Goal: Information Seeking & Learning: Learn about a topic

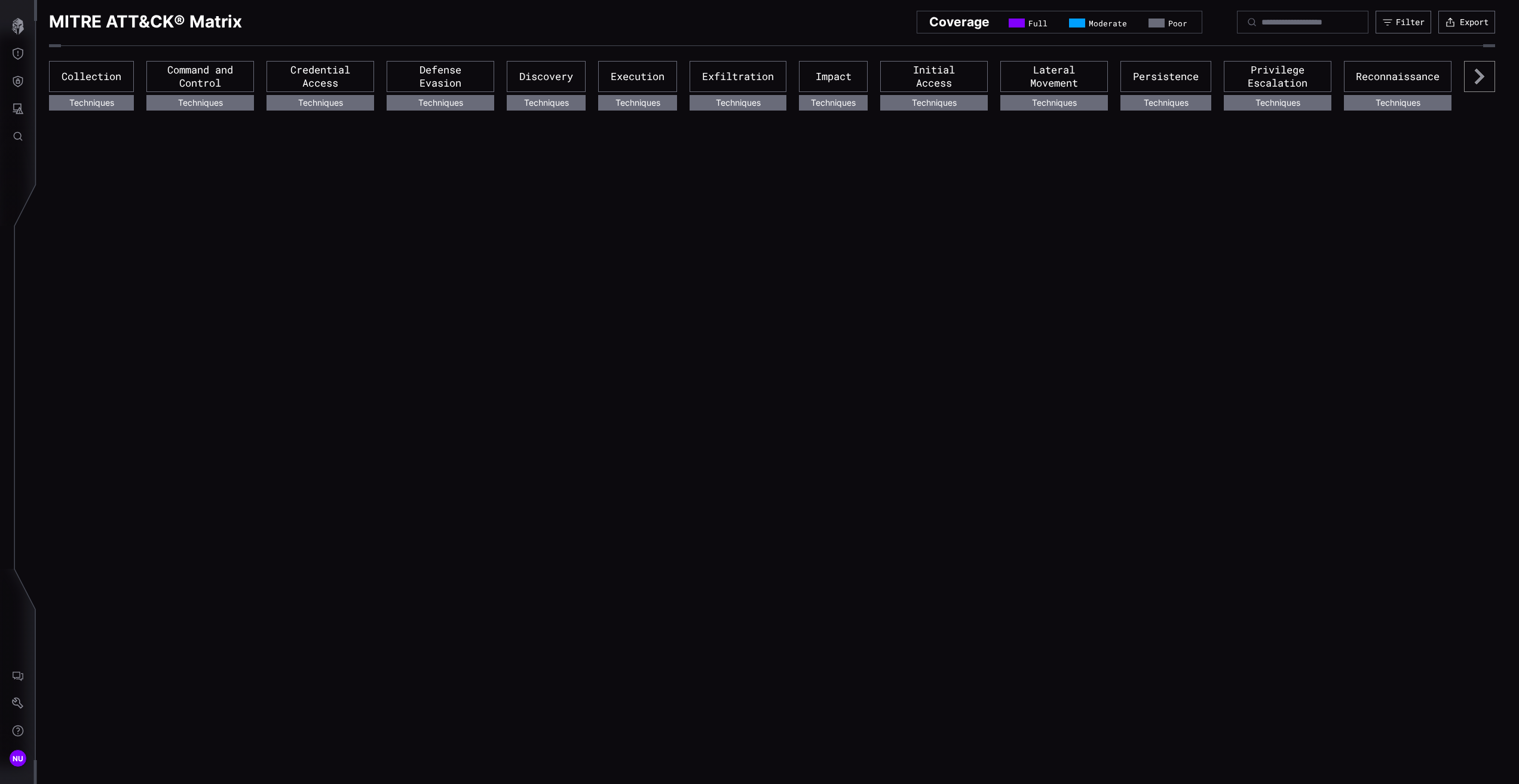
click at [20, 21] on icon "button" at bounding box center [18, 27] width 12 height 17
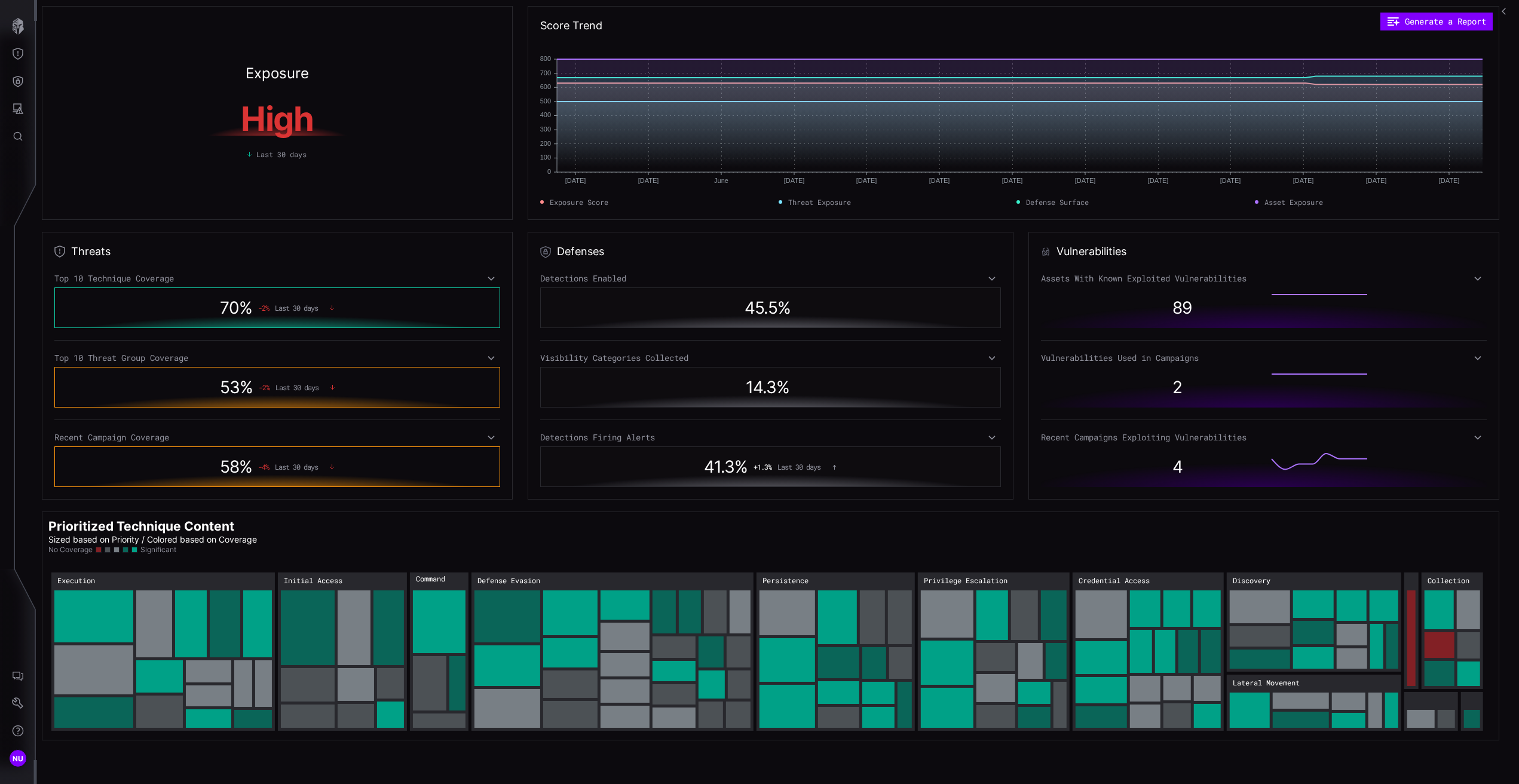
click at [1505, 5] on button "button" at bounding box center [1505, 11] width 19 height 23
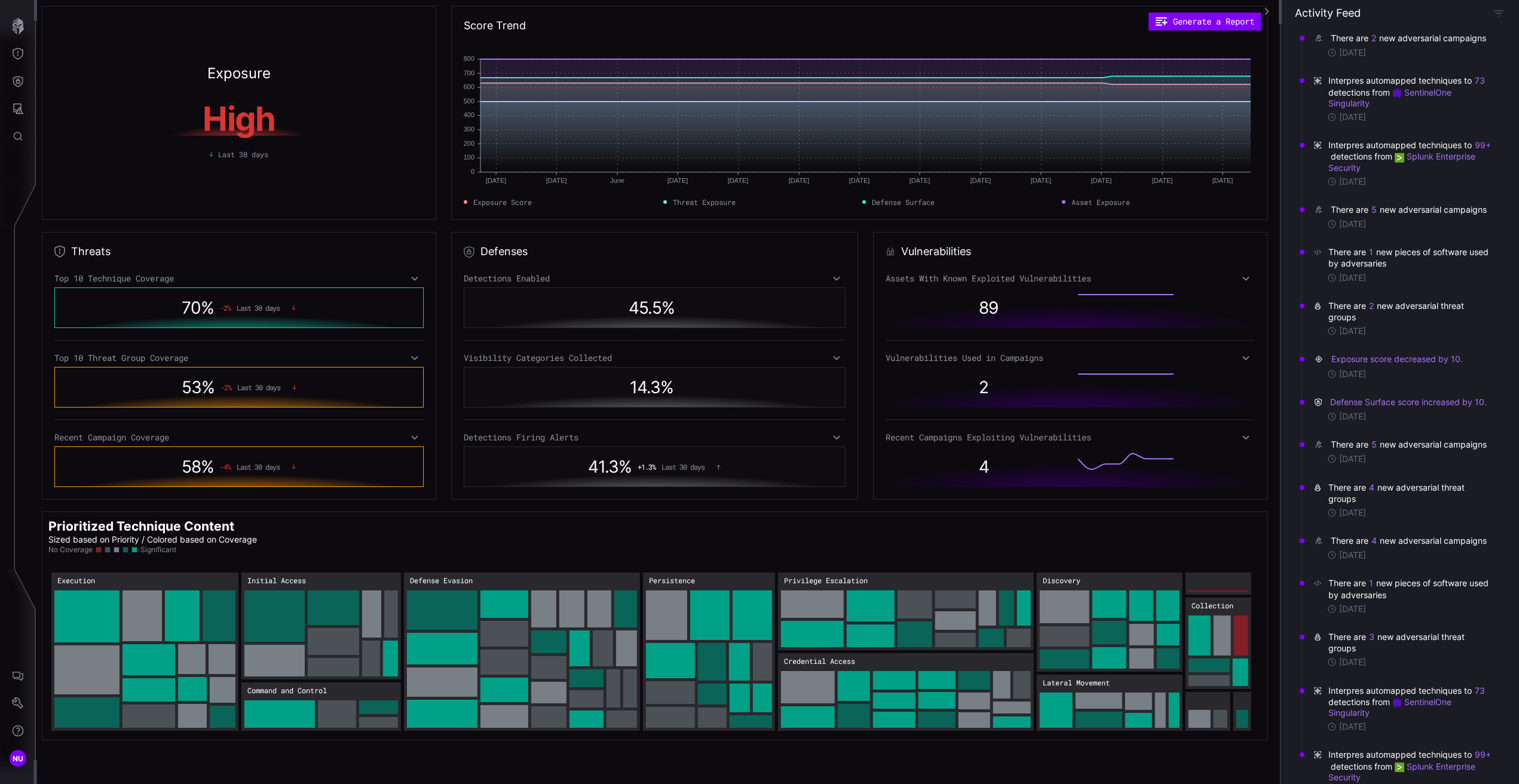
click at [1375, 214] on div "There are 5 new adversarial campaigns [DATE]" at bounding box center [1404, 217] width 197 height 42
click at [1375, 216] on button "5" at bounding box center [1374, 210] width 7 height 12
click at [1319, 214] on icon at bounding box center [1319, 210] width 12 height 9
click at [1242, 436] on icon at bounding box center [1246, 438] width 9 height 10
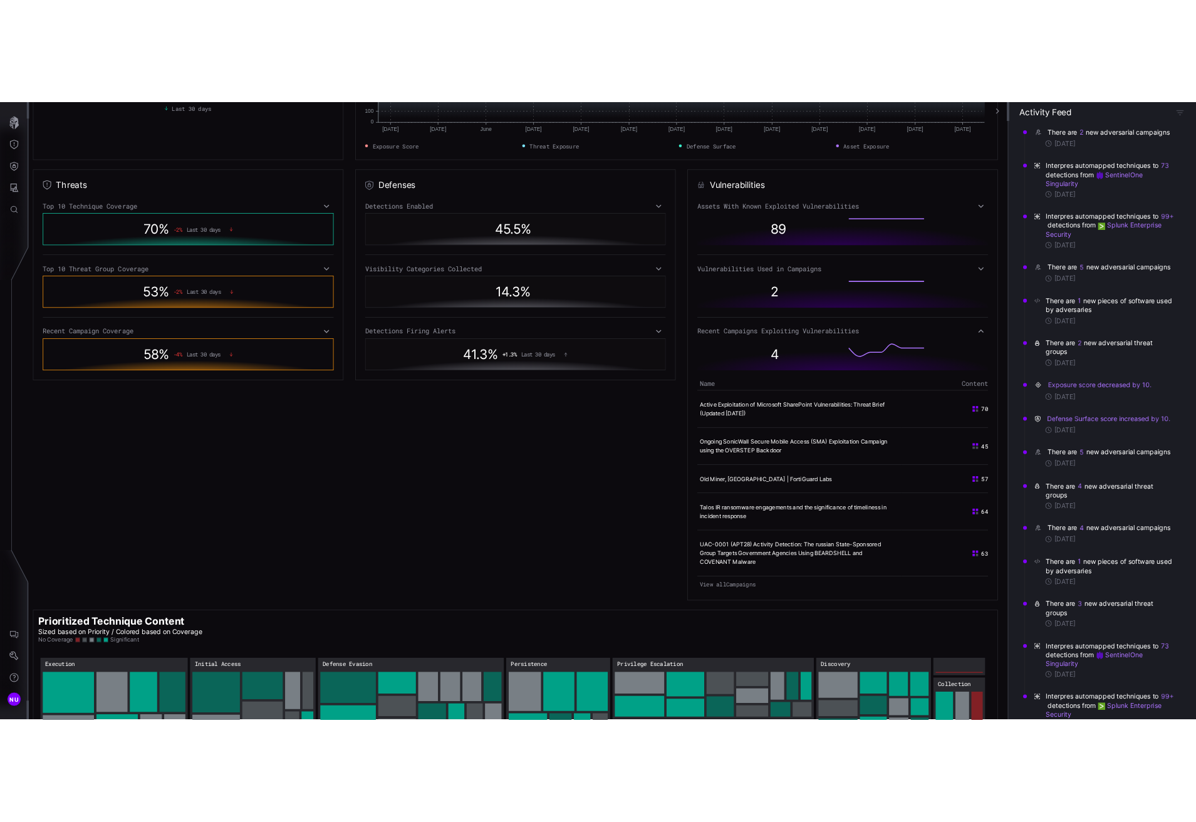
scroll to position [207, 0]
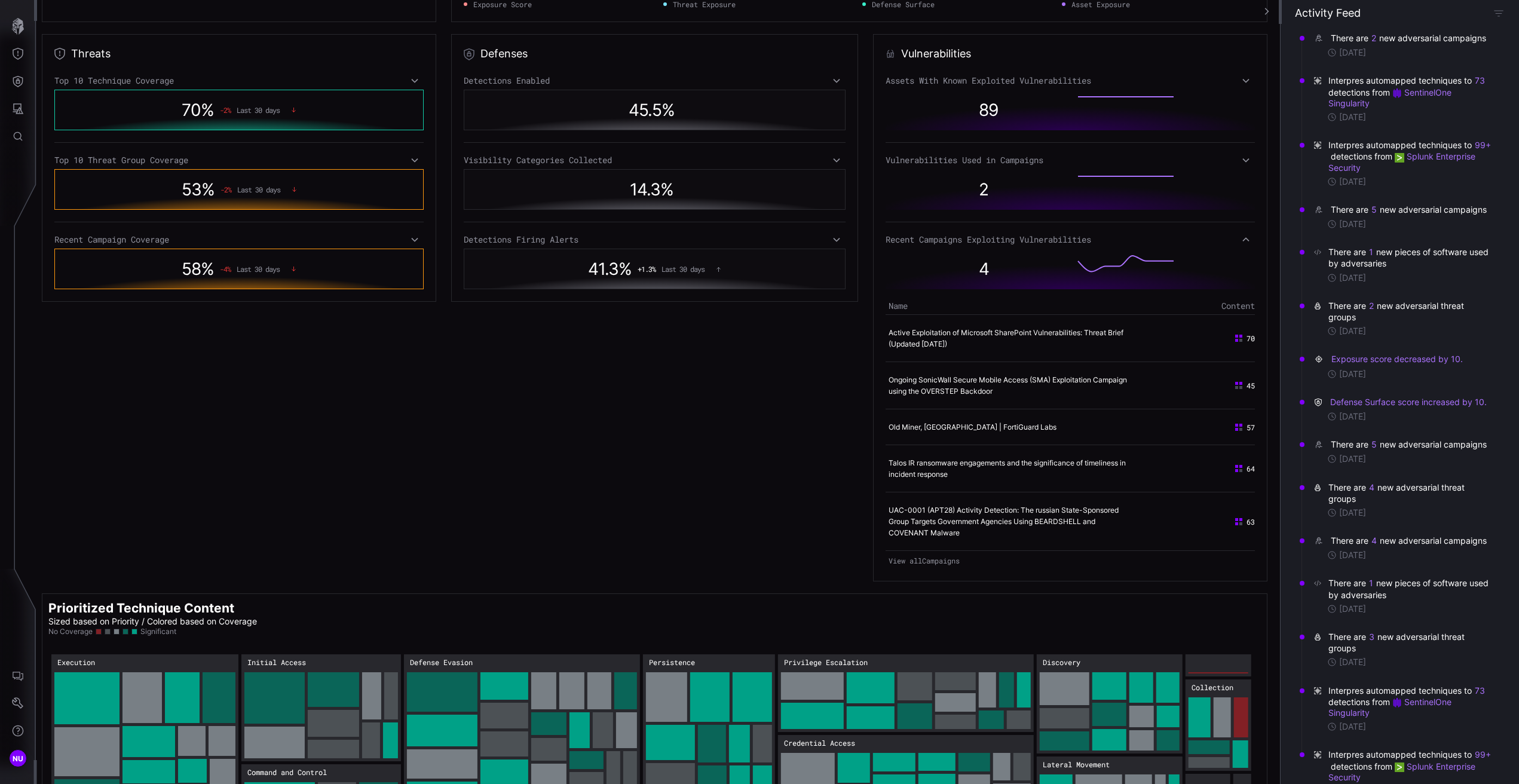
click at [939, 561] on link "View all Campaigns" at bounding box center [1070, 561] width 369 height 17
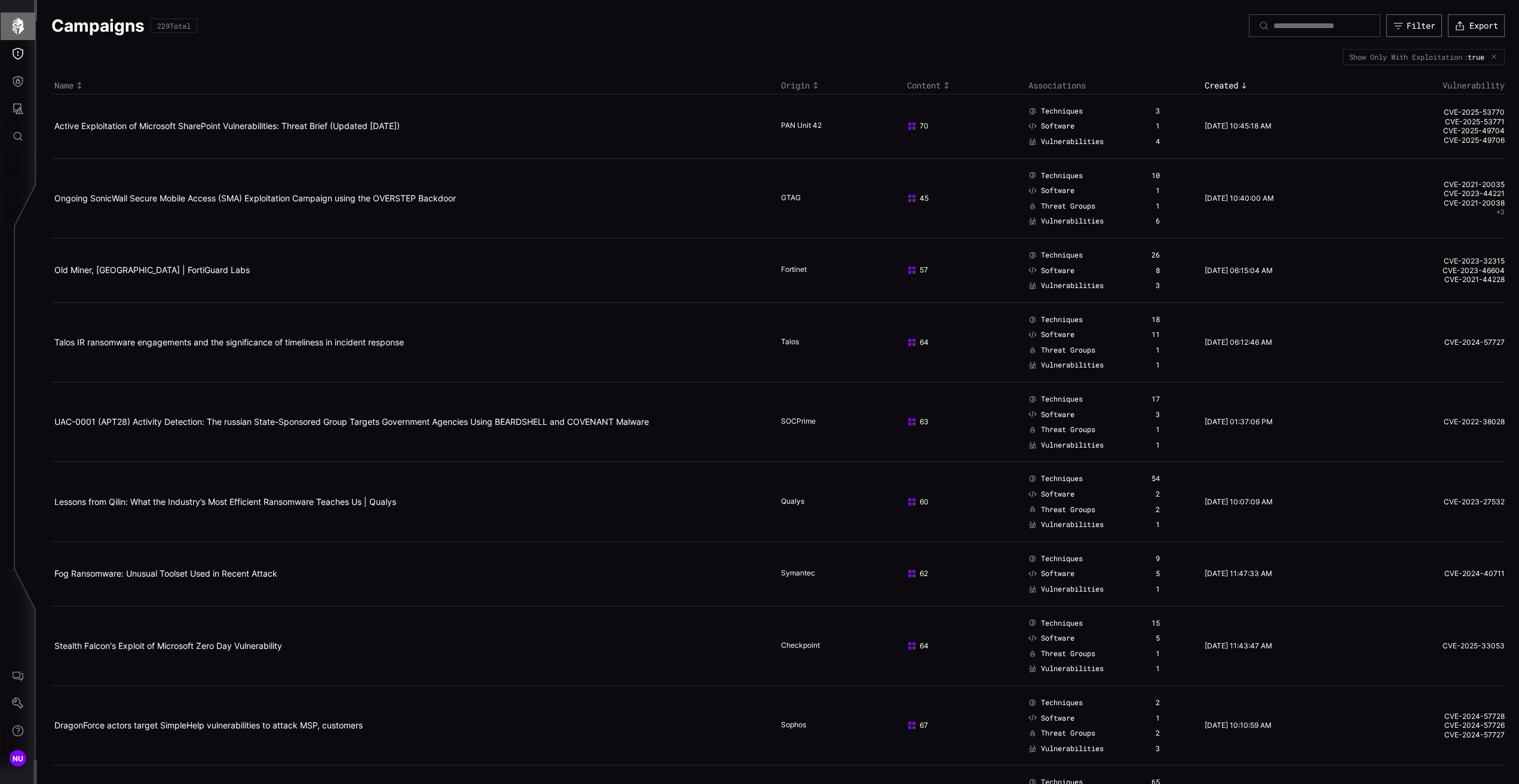
click at [15, 19] on icon "button" at bounding box center [18, 27] width 17 height 17
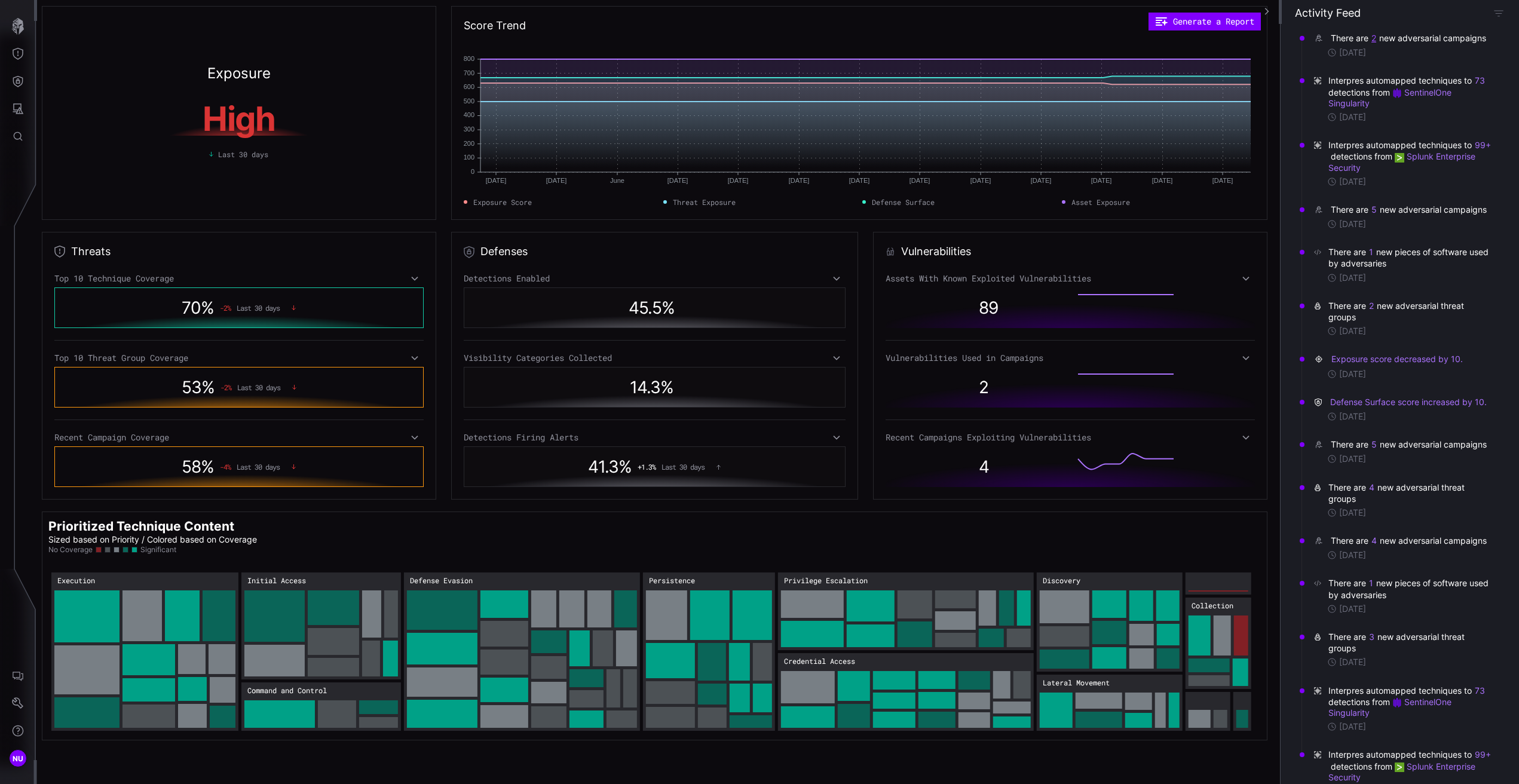
click at [1373, 37] on button "2" at bounding box center [1374, 38] width 6 height 12
click at [1374, 30] on div "There are 2 new adversarial campaigns [DATE]" at bounding box center [1404, 45] width 197 height 42
click at [1480, 87] on button "73" at bounding box center [1480, 80] width 11 height 12
click at [1481, 58] on div "[DATE]" at bounding box center [1410, 52] width 166 height 10
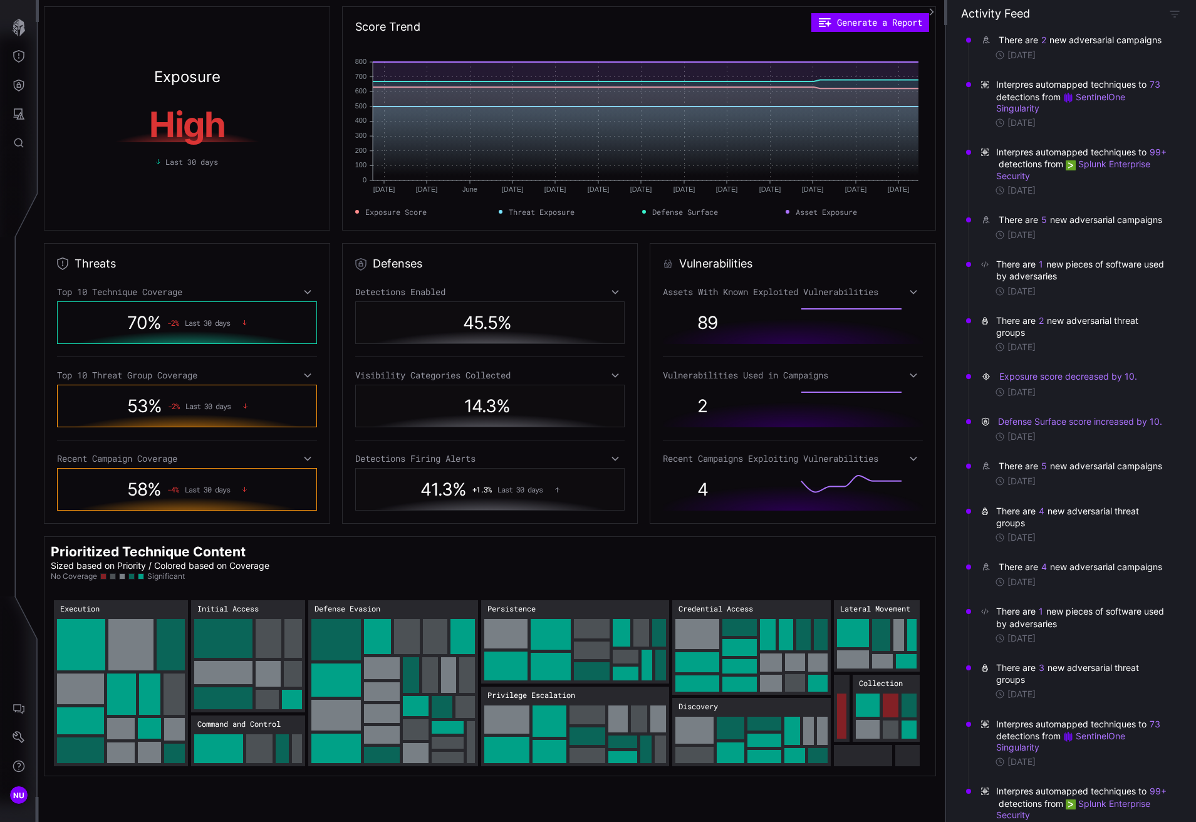
click at [138, 294] on div "Top 10 Technique Coverage" at bounding box center [187, 291] width 260 height 11
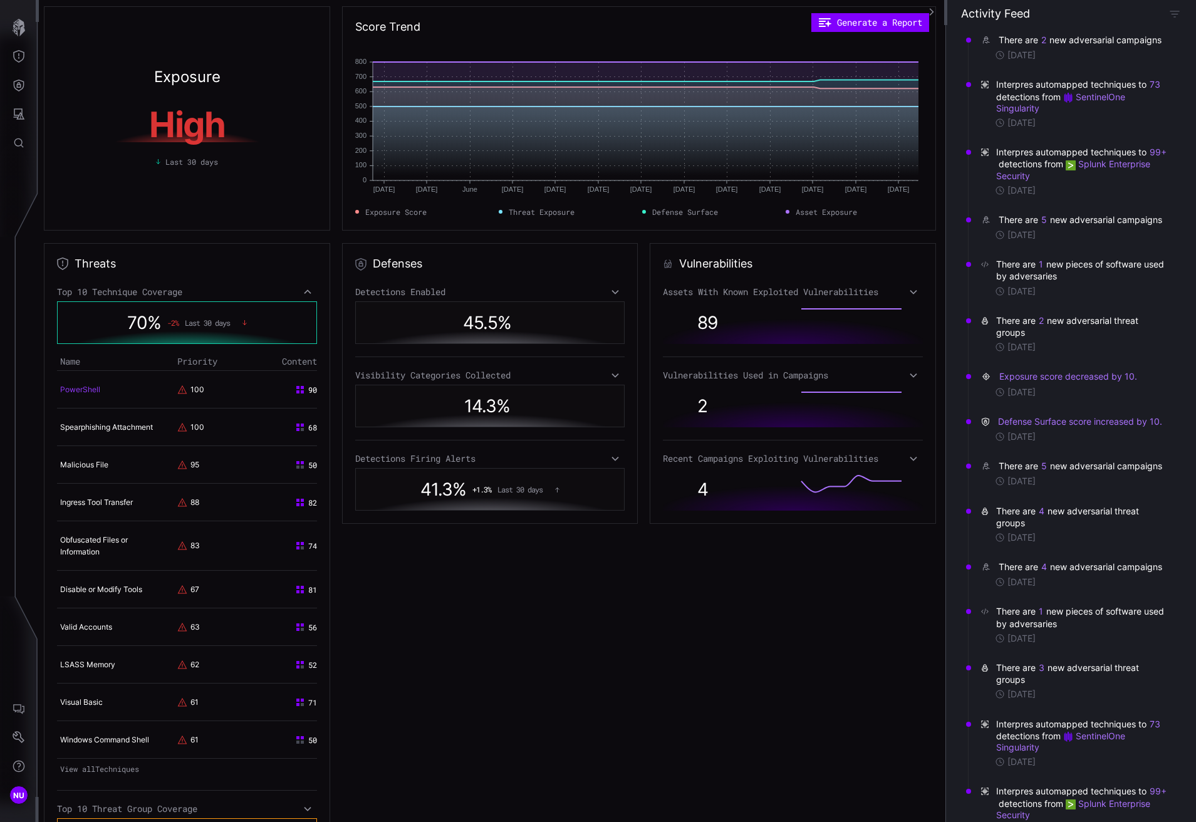
click at [76, 392] on link "PowerShell" at bounding box center [80, 389] width 40 height 9
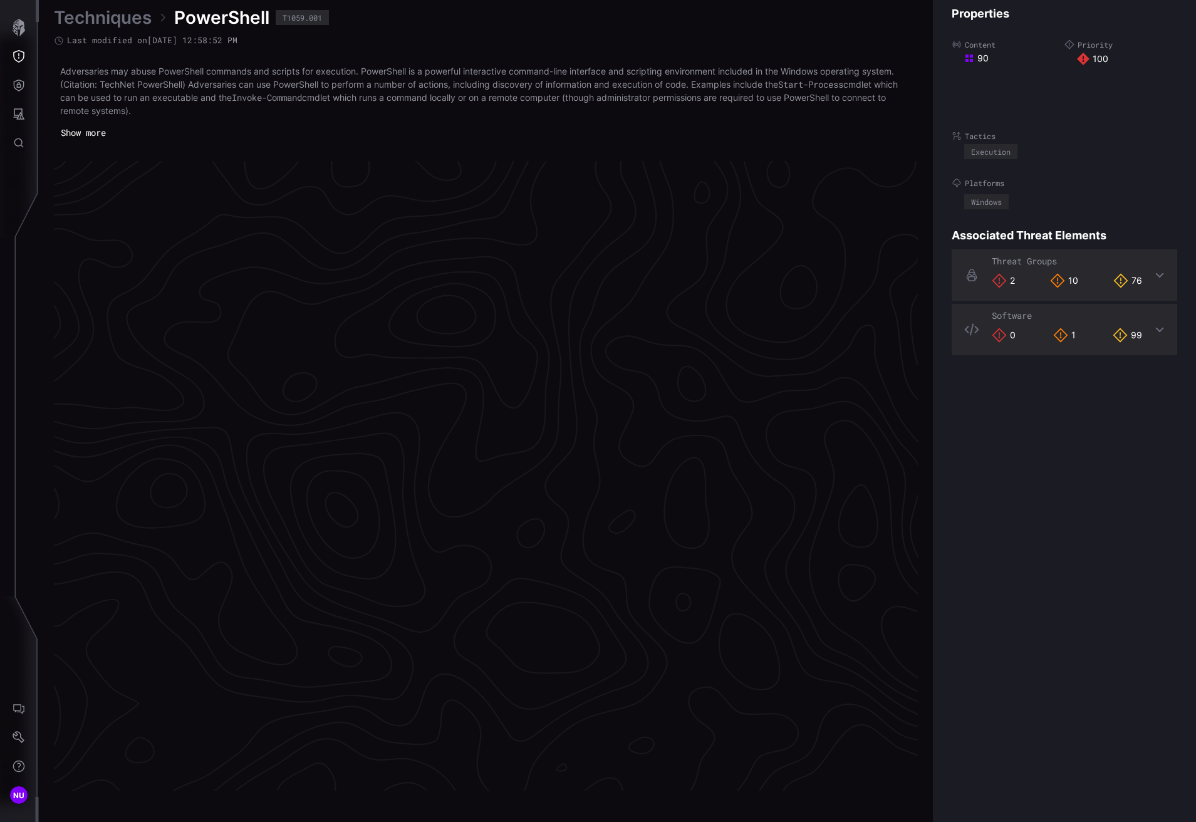
scroll to position [2509, 512]
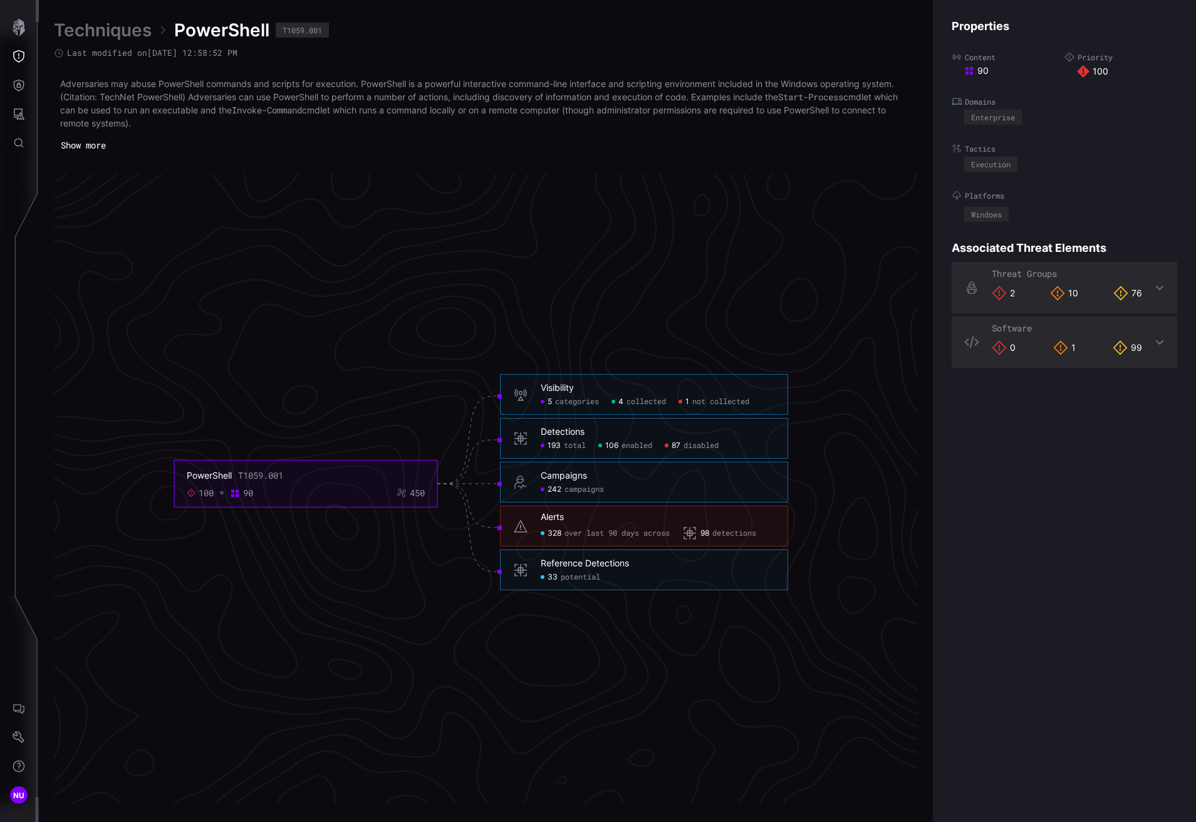
click at [264, 475] on div "T1059.001" at bounding box center [260, 475] width 45 height 11
drag, startPoint x: 266, startPoint y: 475, endPoint x: 241, endPoint y: 473, distance: 25.8
click at [241, 473] on div "T1059.001" at bounding box center [260, 475] width 45 height 11
click at [23, 60] on icon "Threat Exposure" at bounding box center [19, 56] width 13 height 13
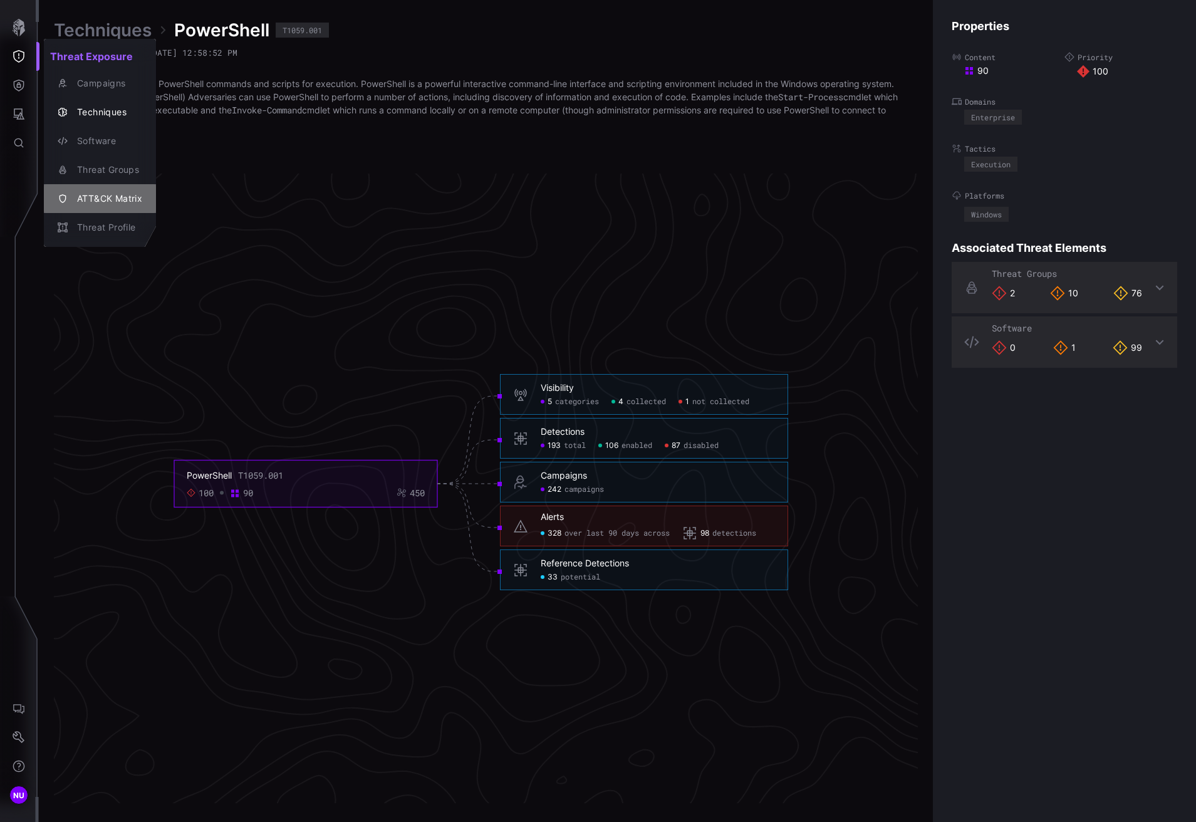
click at [100, 198] on div "ATT&CK Matrix" at bounding box center [106, 199] width 71 height 16
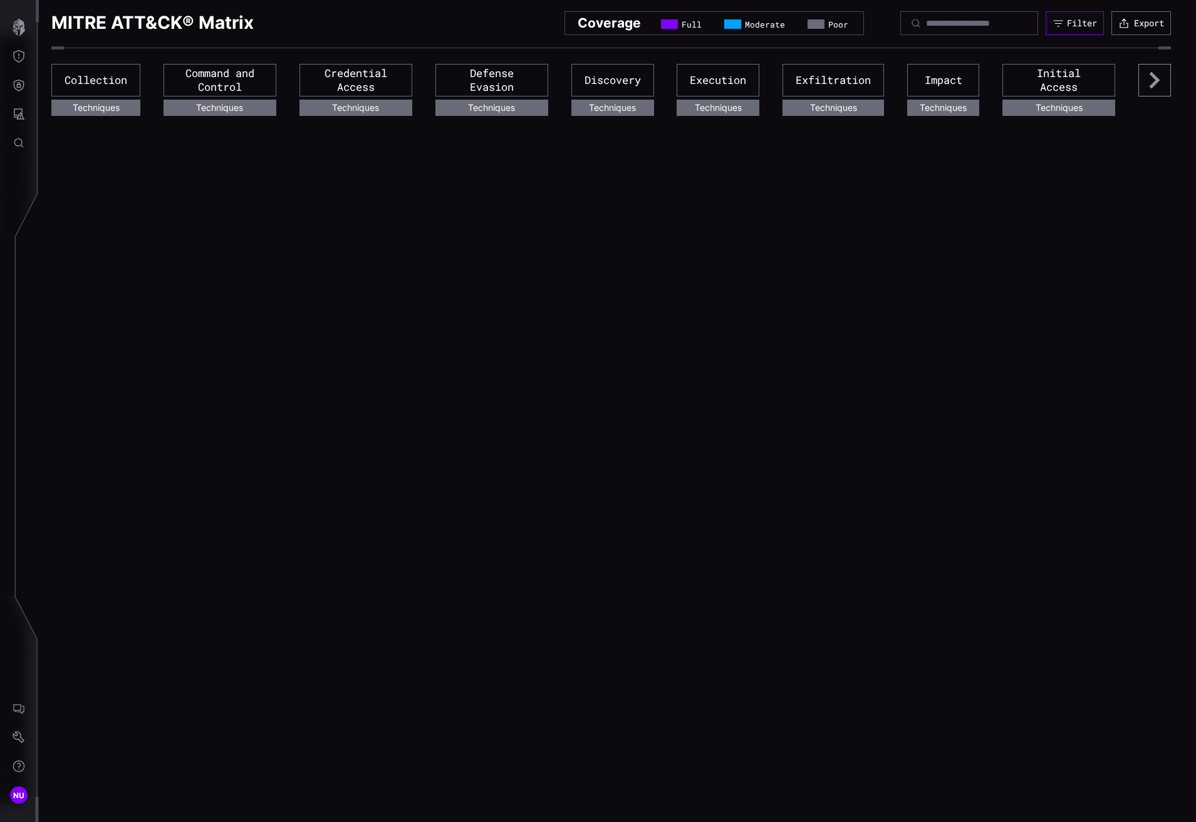
click at [1078, 14] on button "Filter" at bounding box center [1075, 23] width 58 height 24
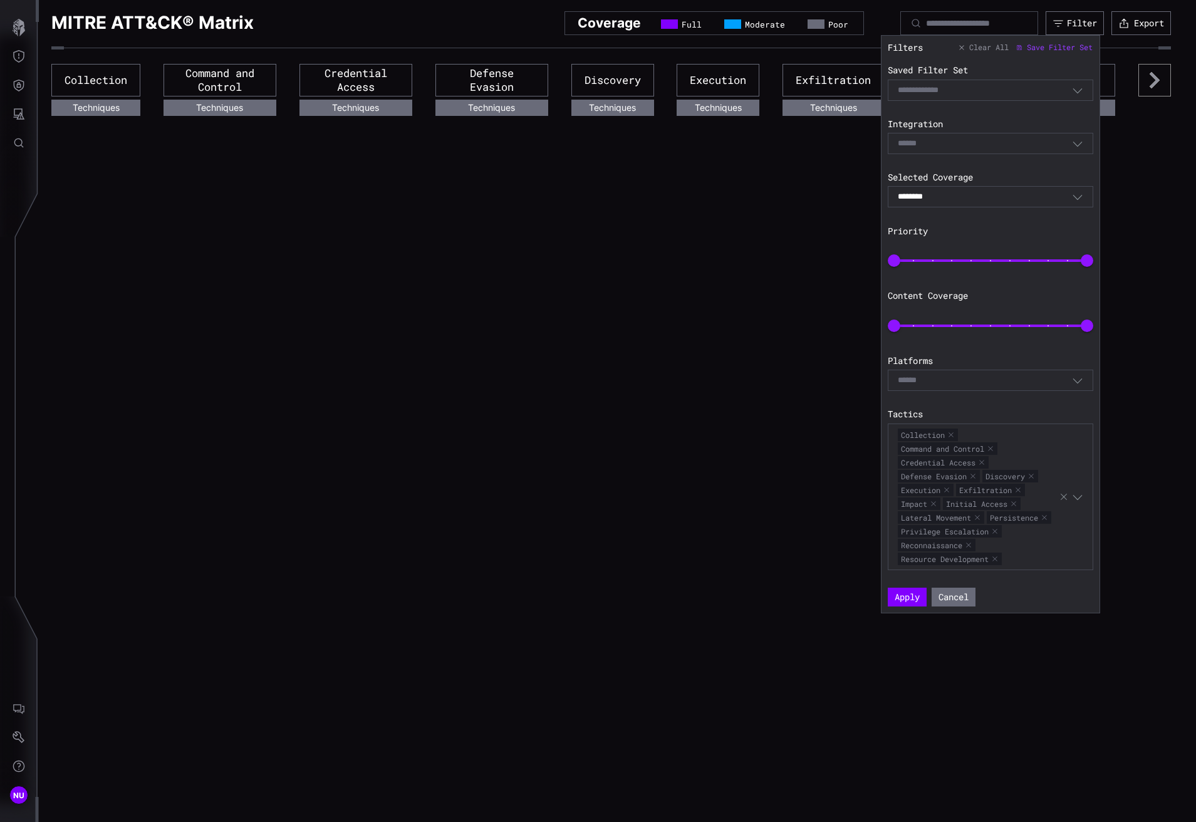
click at [995, 49] on span "Clear All" at bounding box center [988, 48] width 39 height 10
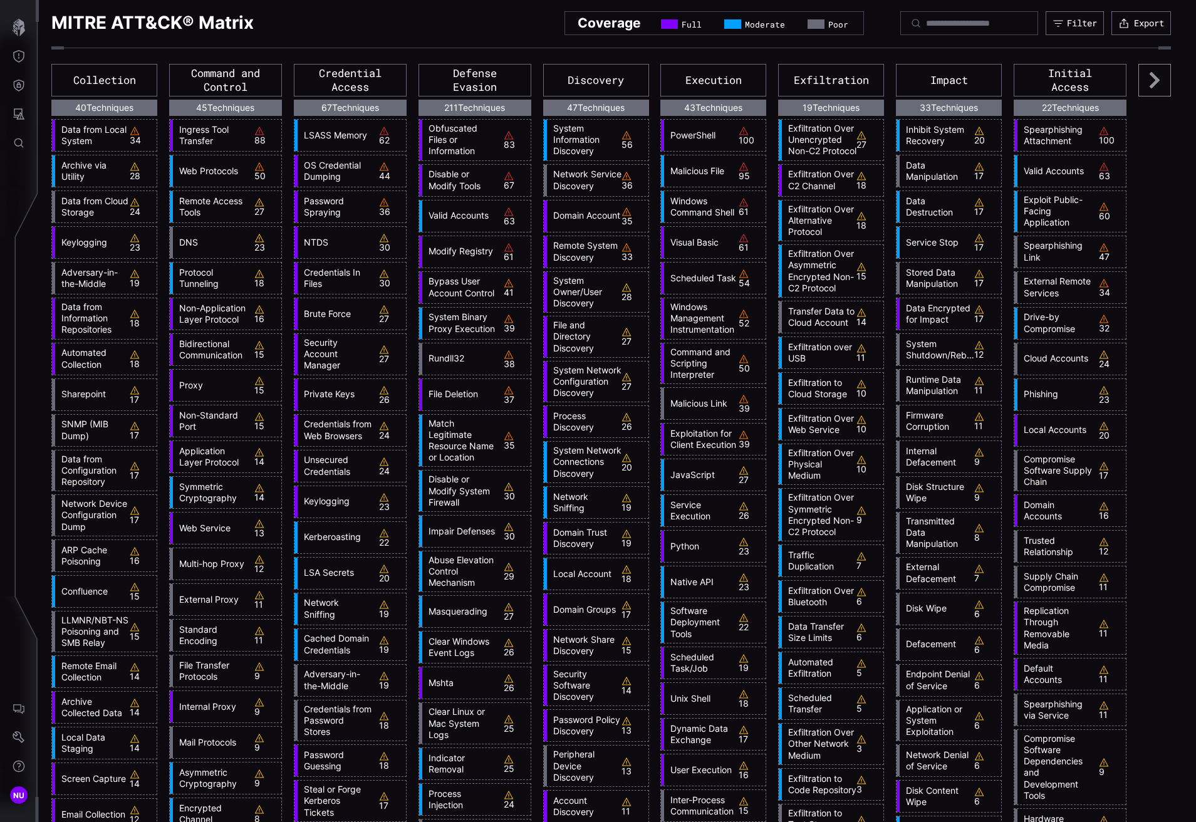
click at [96, 128] on link "Data from Local System" at bounding box center [92, 135] width 75 height 23
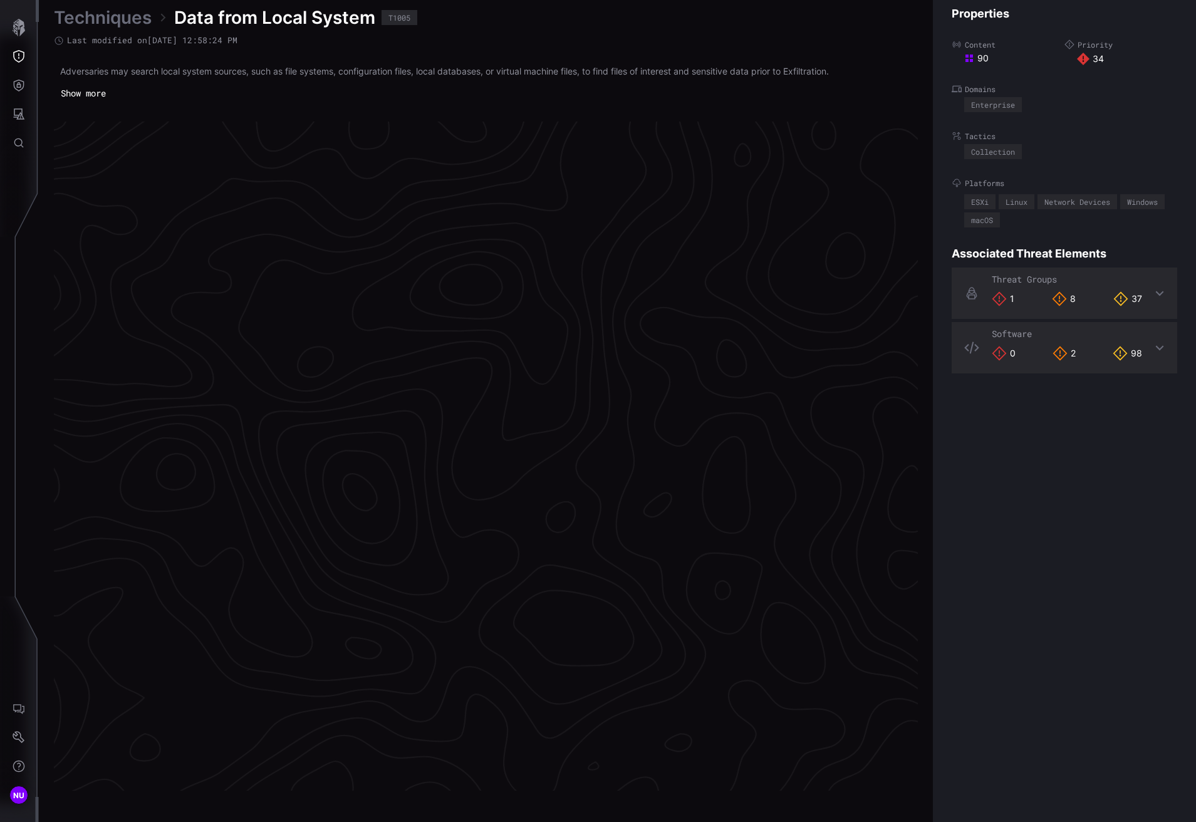
scroll to position [2490, 512]
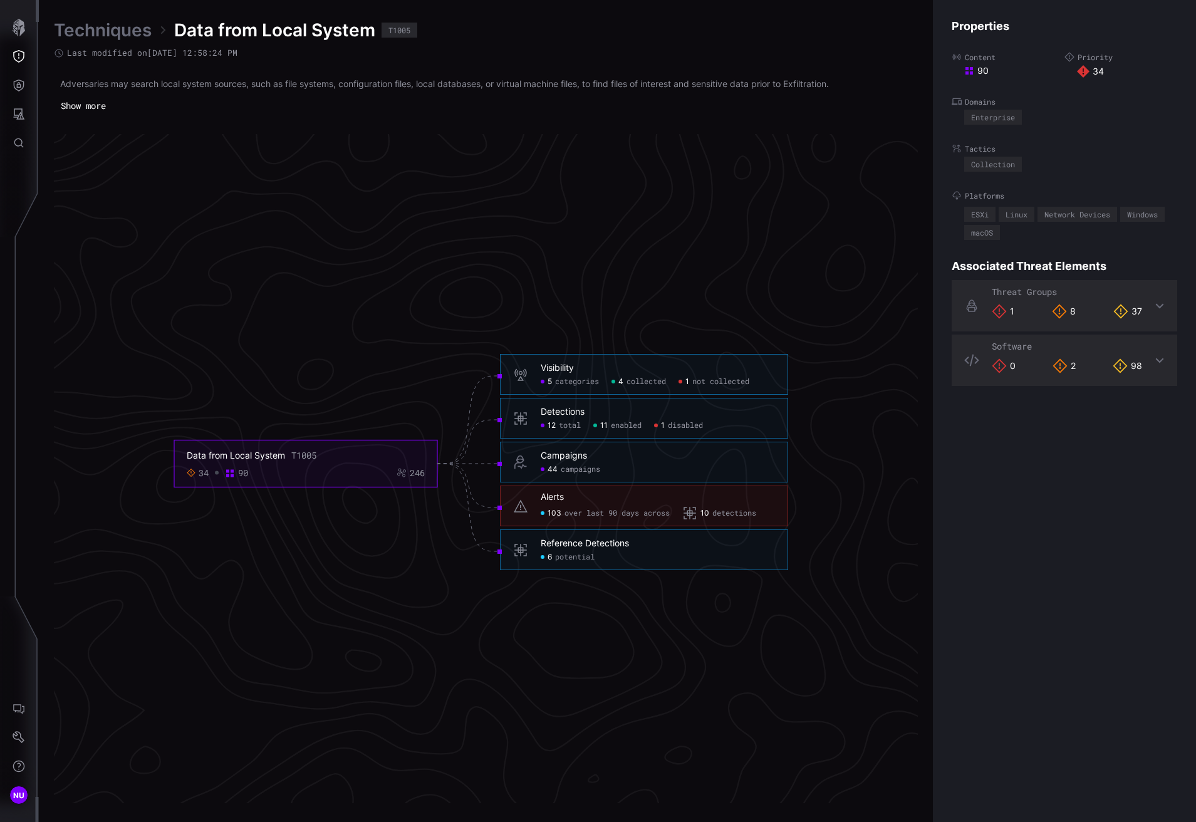
drag, startPoint x: 320, startPoint y: 454, endPoint x: 292, endPoint y: 453, distance: 28.2
click at [292, 453] on div "Data from Local System T1005" at bounding box center [306, 455] width 238 height 11
copy div "T1005"
